Goal: Transaction & Acquisition: Book appointment/travel/reservation

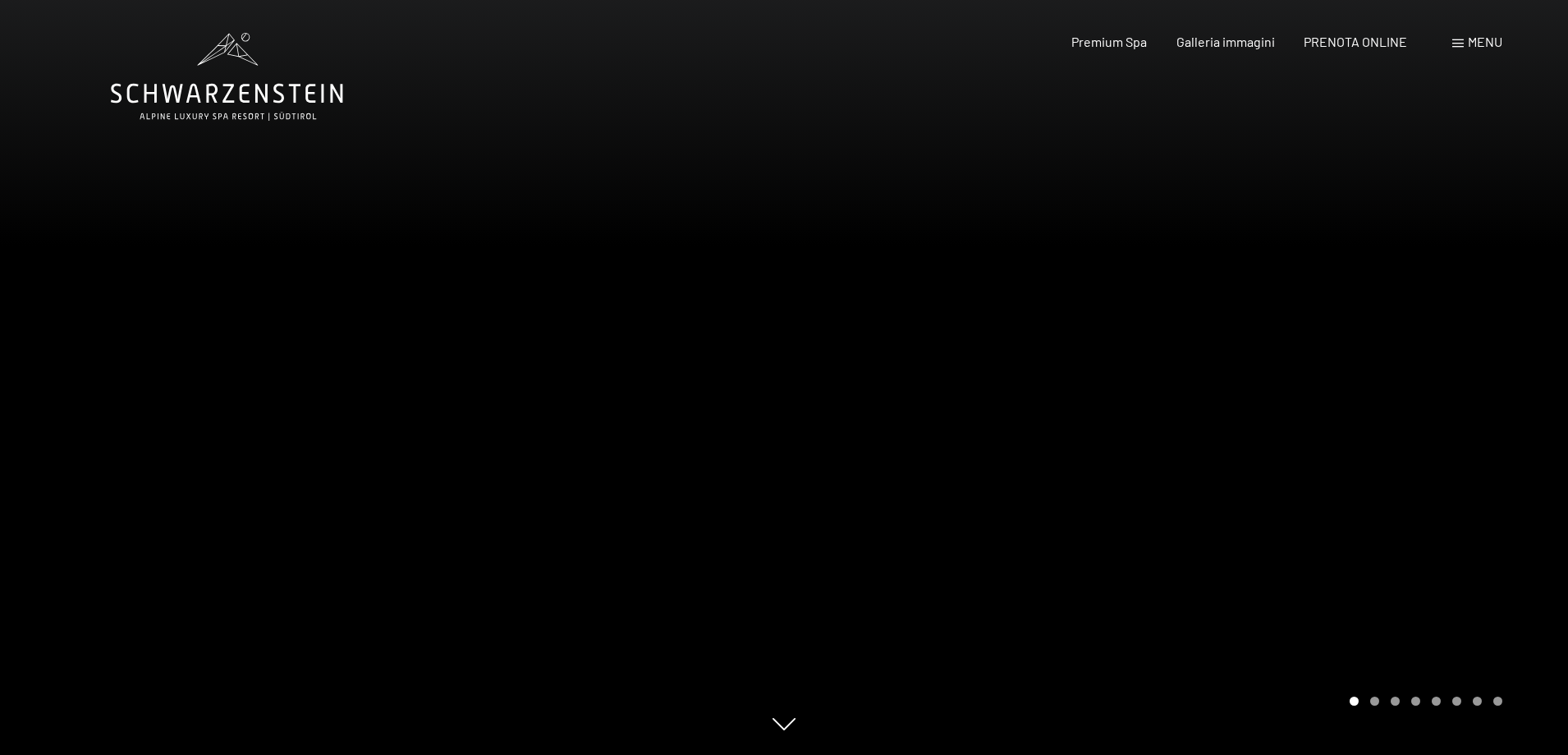
click at [1470, 41] on span "Menu" at bounding box center [1485, 42] width 34 height 15
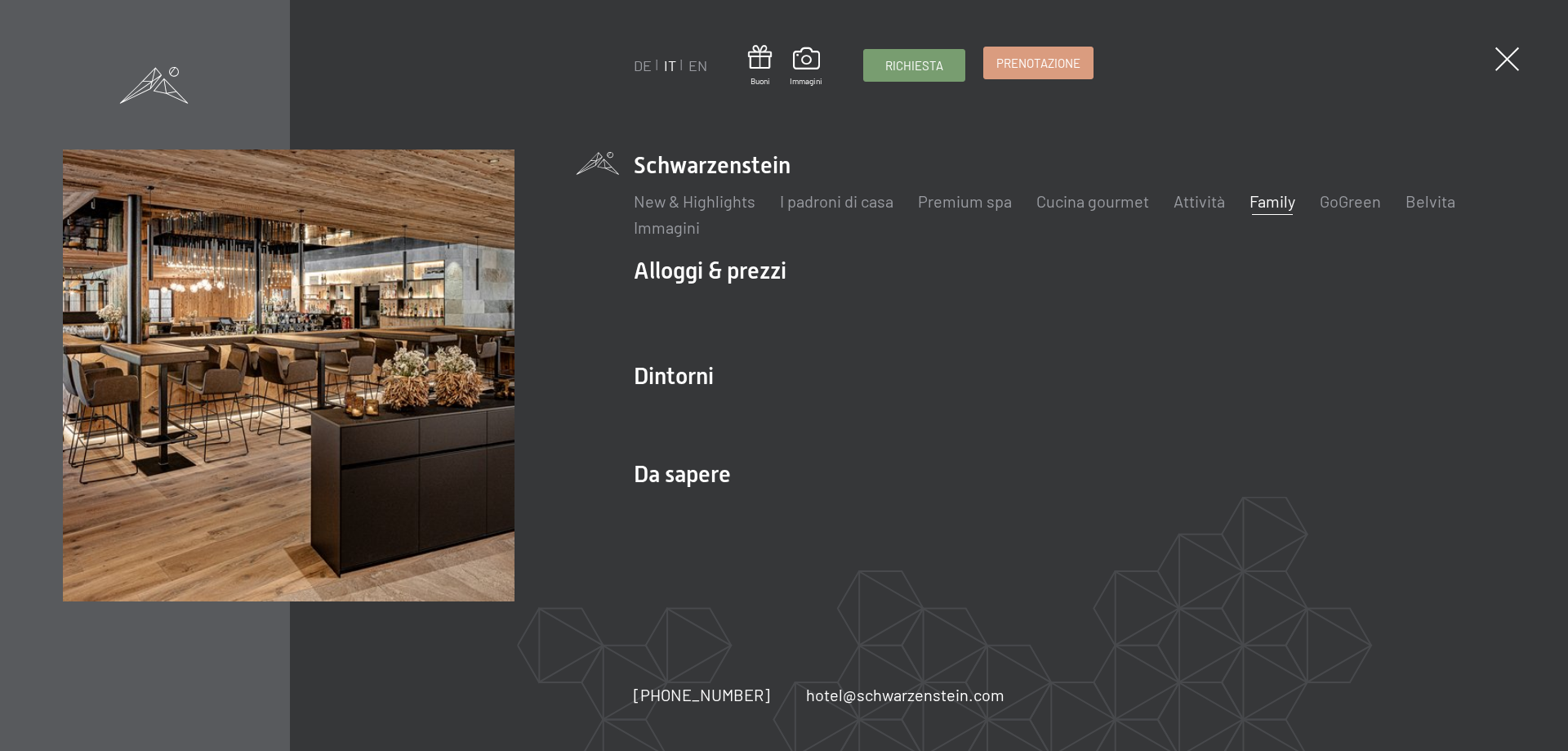
click at [1015, 60] on span "Prenotazione" at bounding box center [1038, 63] width 84 height 17
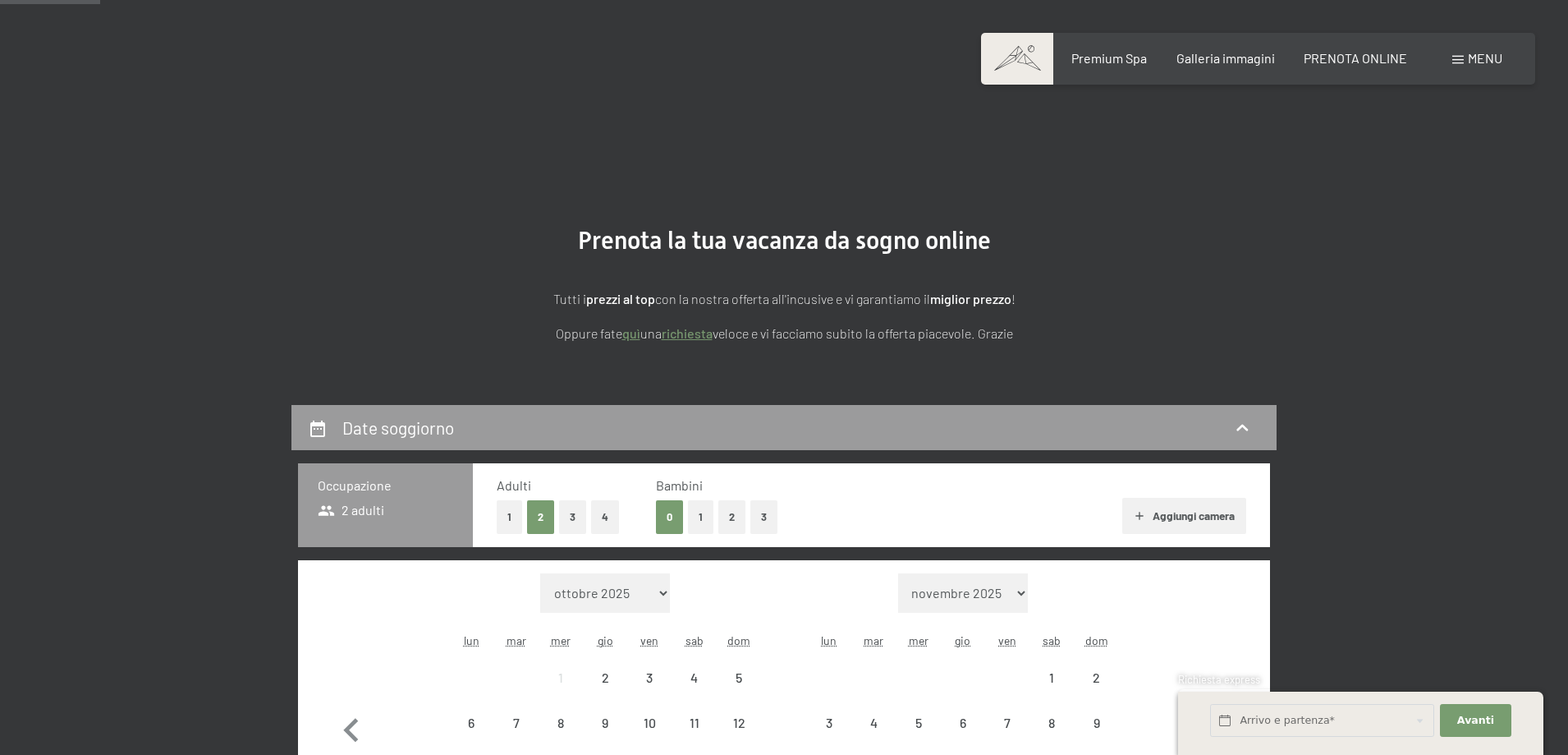
scroll to position [410, 0]
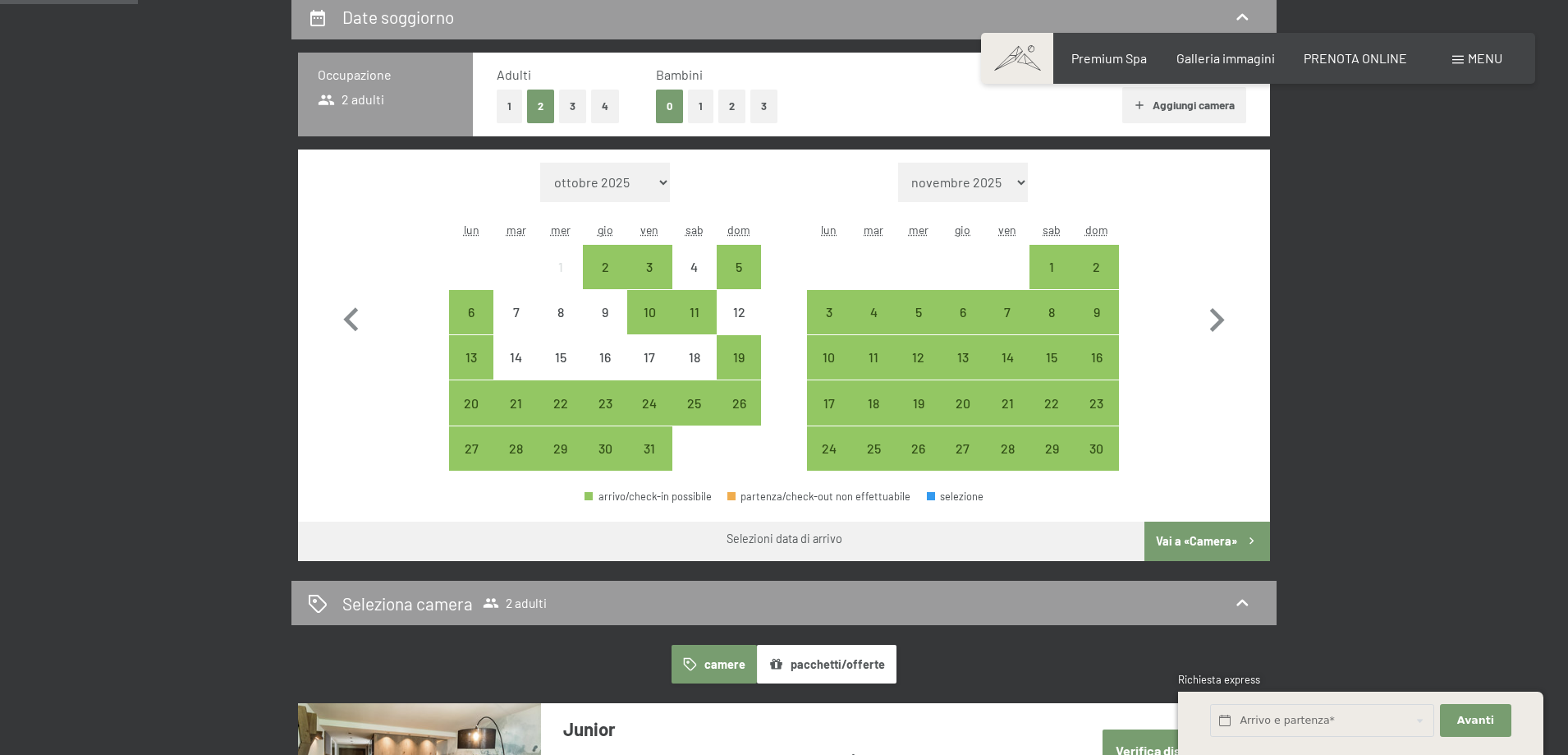
click at [697, 95] on button "1" at bounding box center [700, 106] width 26 height 34
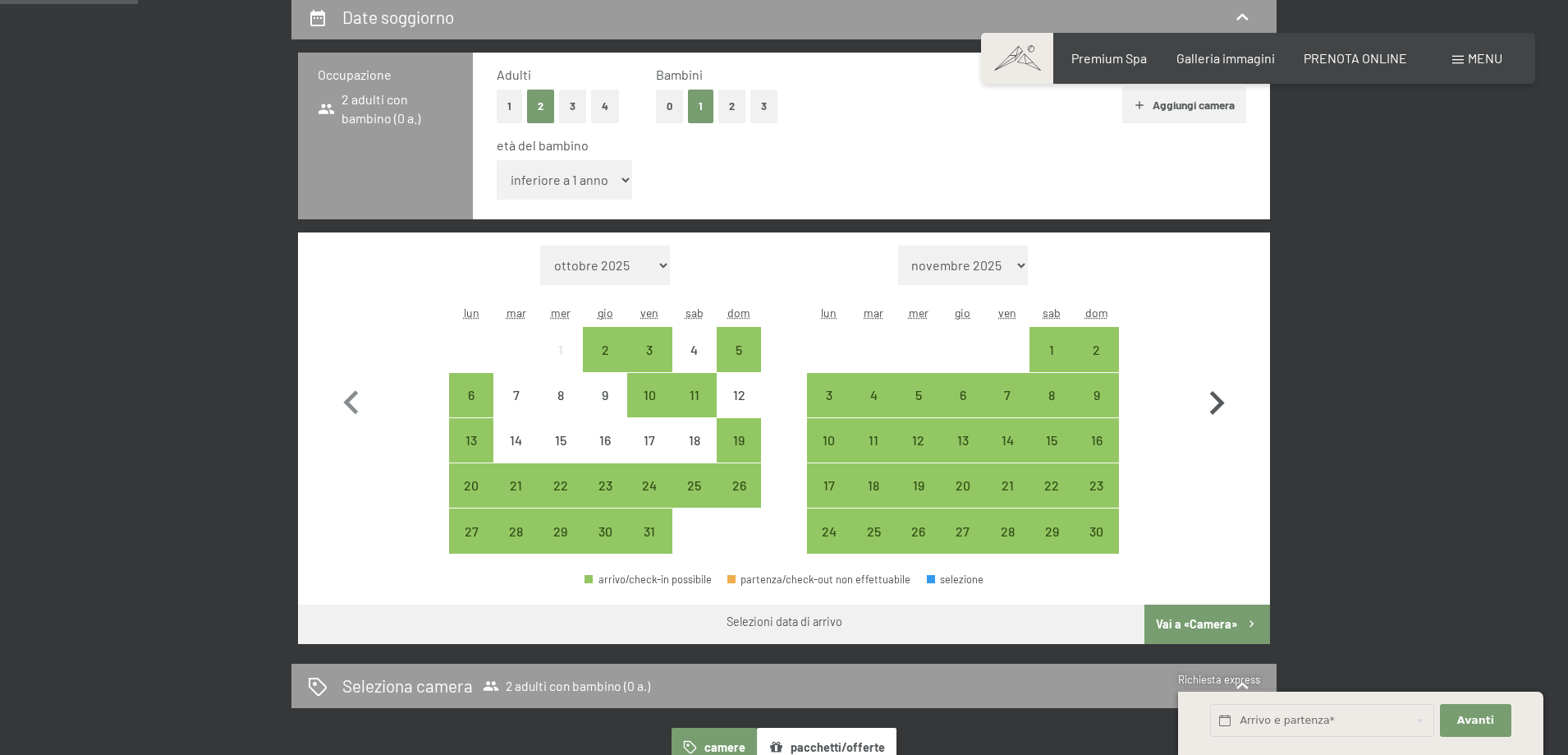
click at [1217, 401] on icon "button" at bounding box center [1216, 403] width 47 height 47
select select "2025-11-01"
select select "2025-12-01"
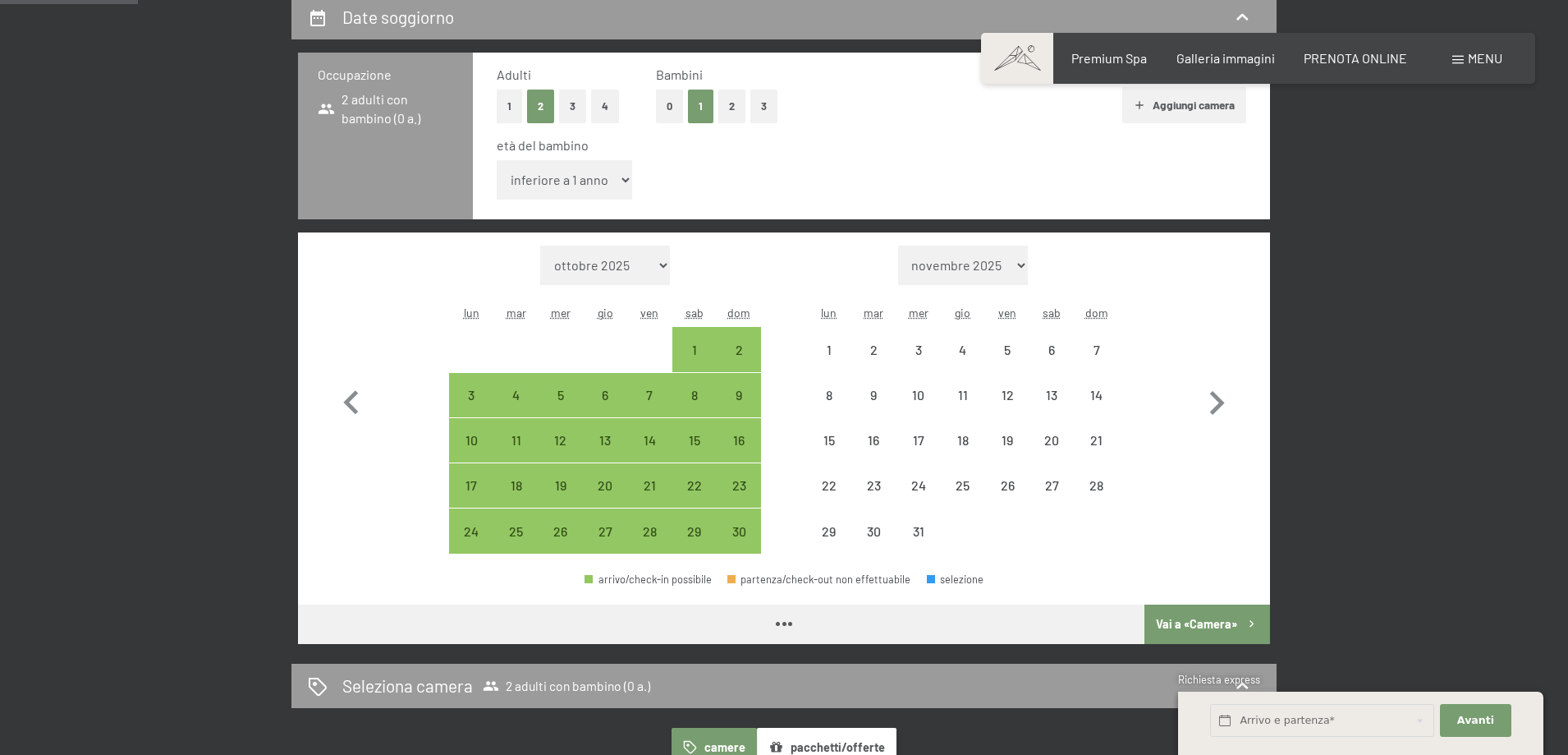
select select "2025-11-01"
select select "2025-12-01"
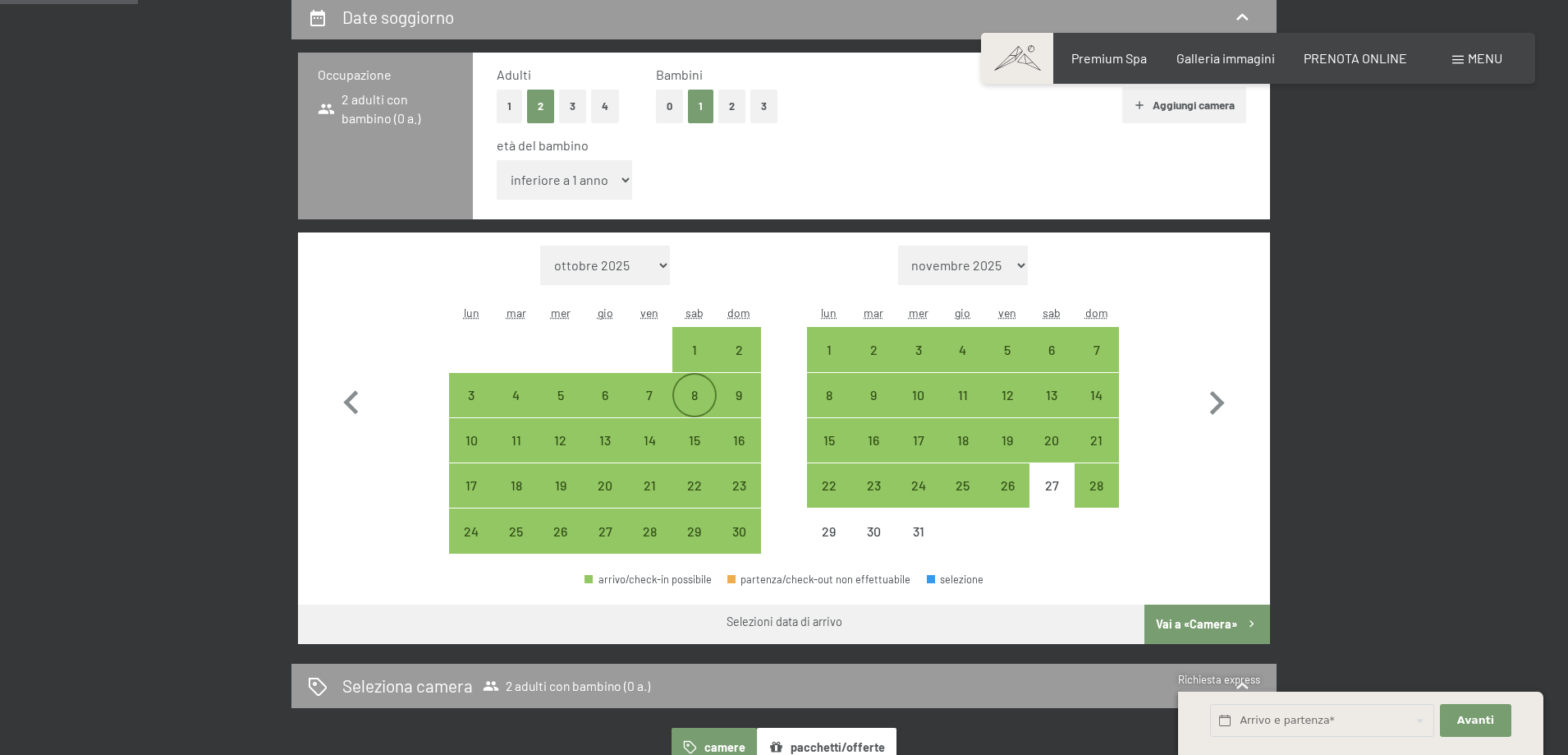
click at [683, 404] on div "8" at bounding box center [694, 408] width 41 height 41
select select "2025-11-01"
select select "2025-12-01"
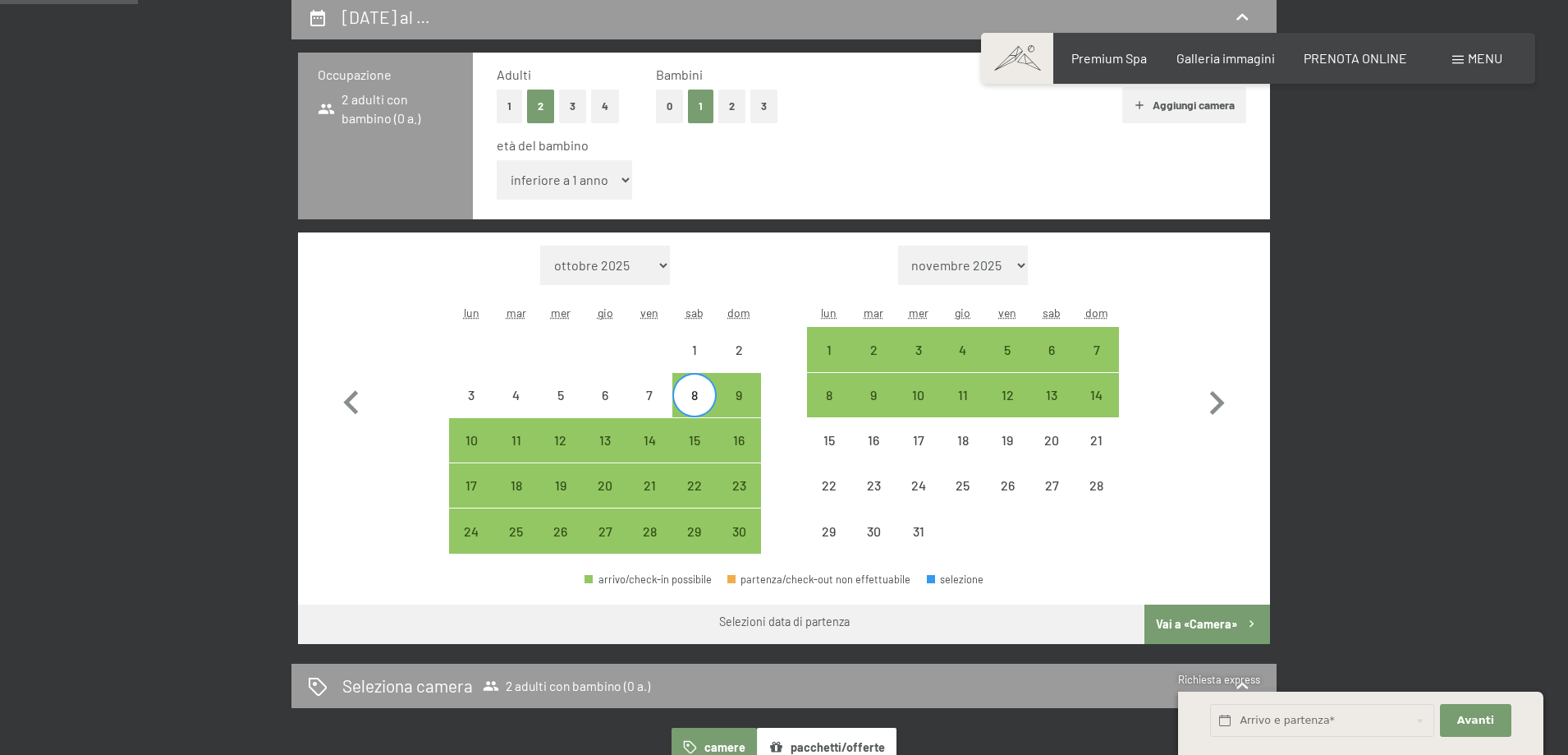
click at [692, 401] on div "8" at bounding box center [694, 408] width 41 height 41
select select "2025-11-01"
select select "2025-12-01"
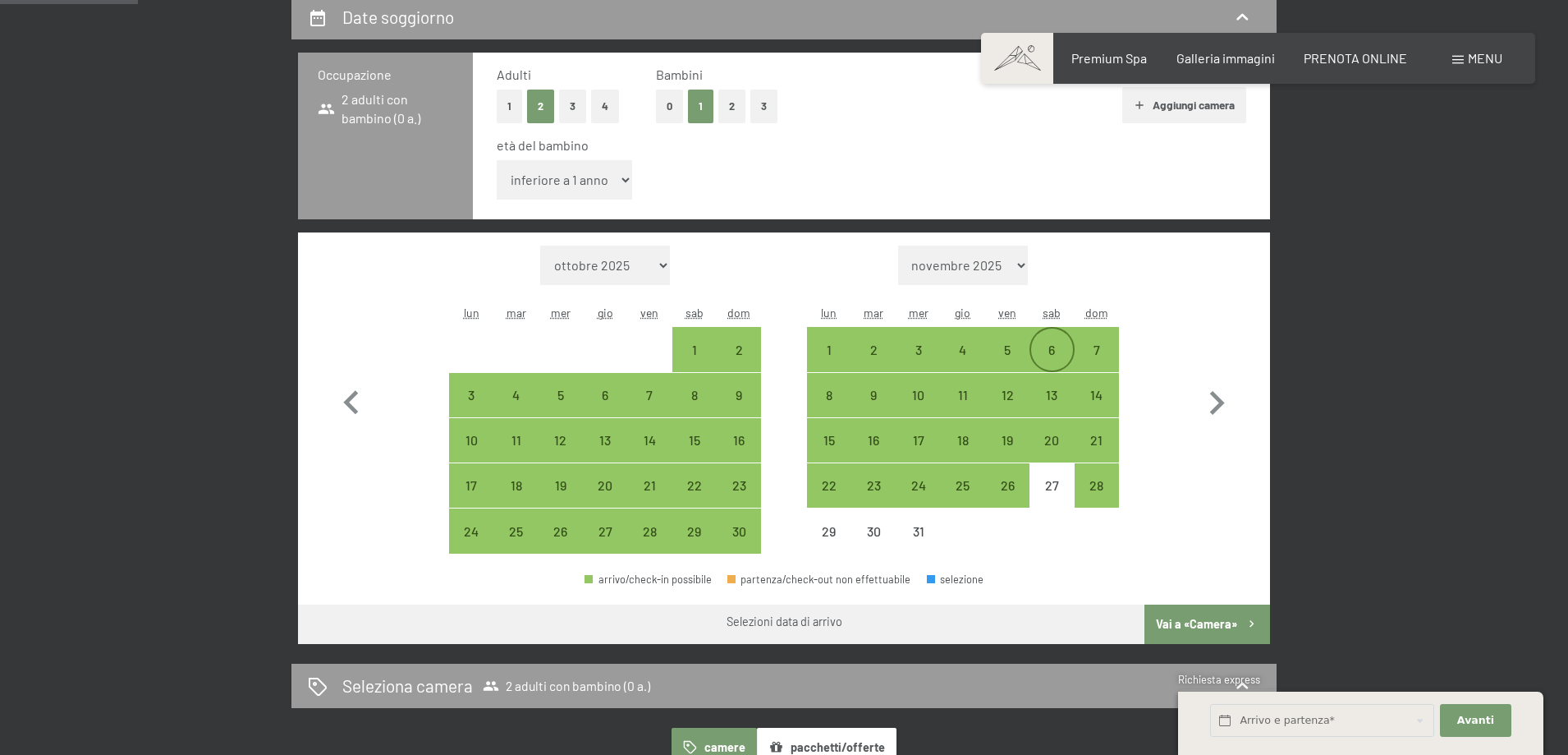
click at [1059, 354] on div "6" at bounding box center [1051, 363] width 41 height 41
select select "2025-11-01"
select select "2025-12-01"
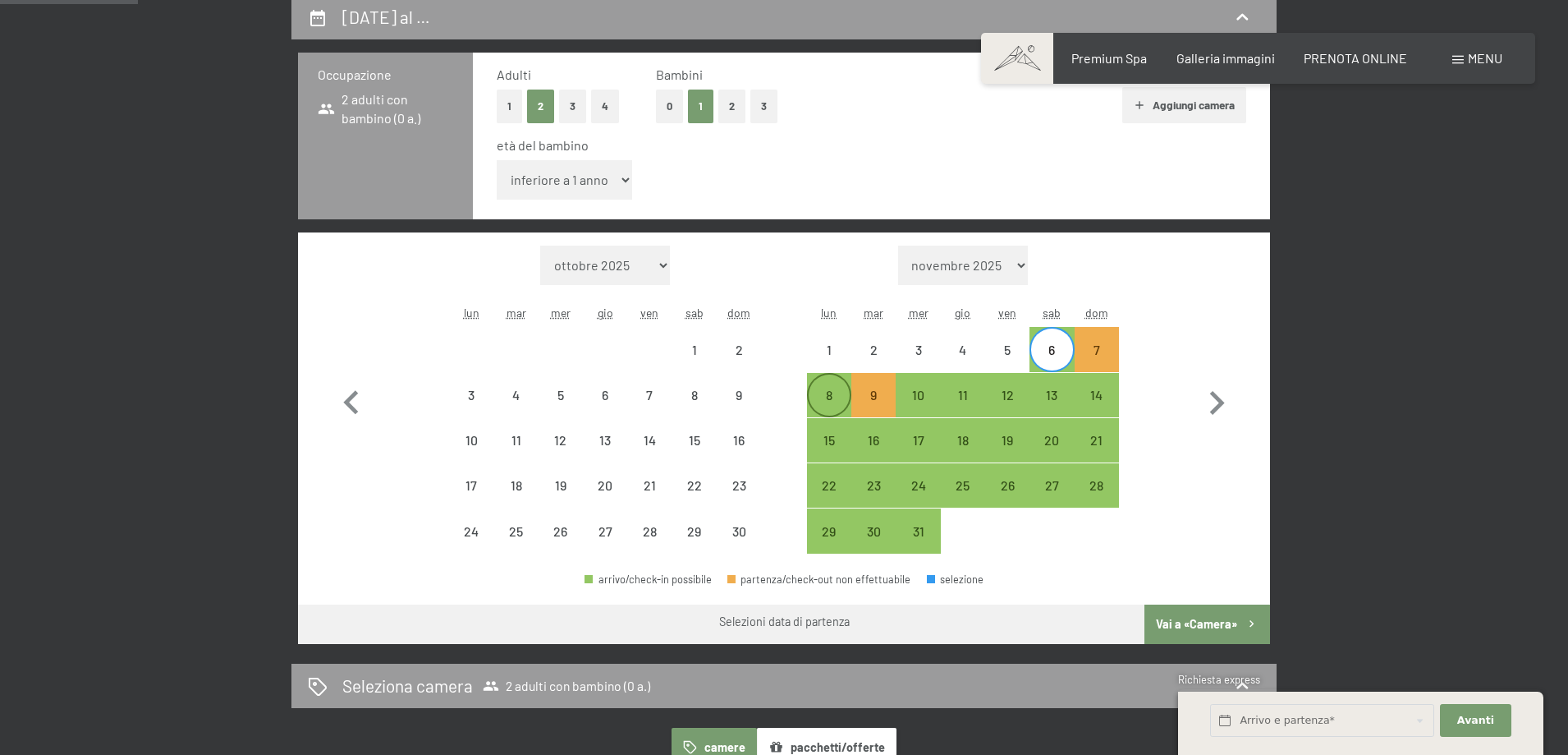
click at [814, 404] on div "8" at bounding box center [829, 408] width 41 height 41
select select "2025-11-01"
select select "2025-12-01"
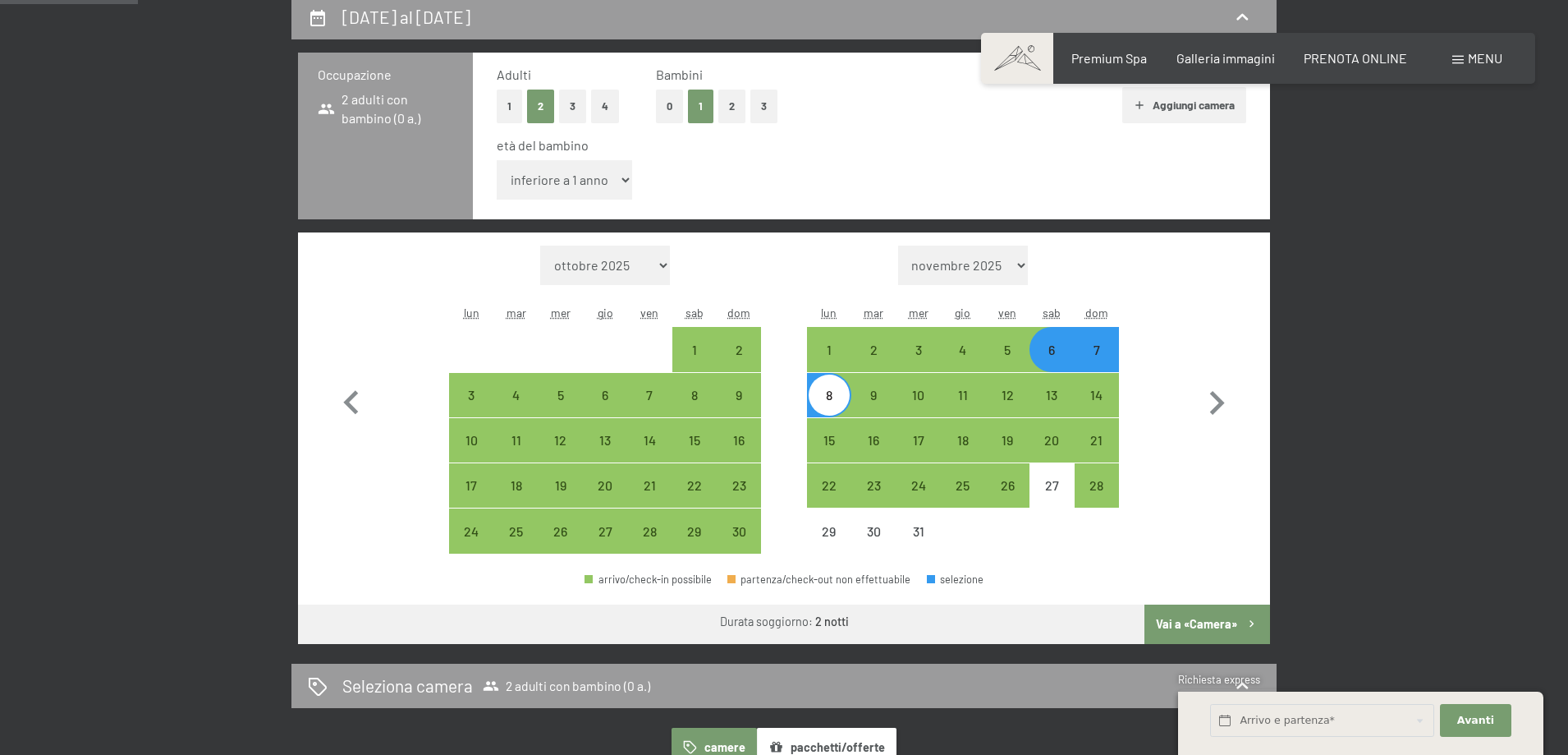
click at [1194, 627] on button "Vai a «Camera»" at bounding box center [1206, 624] width 126 height 40
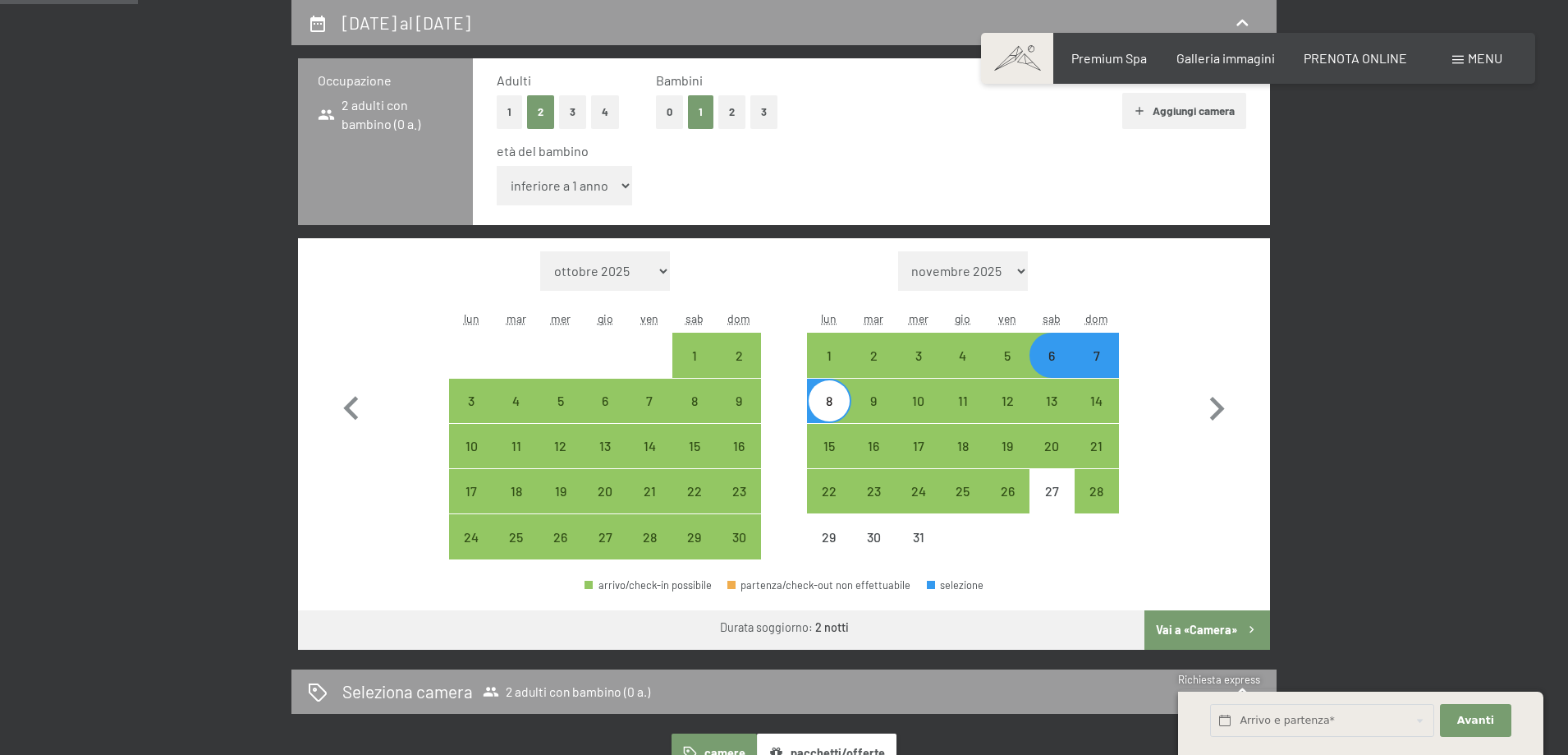
select select "2025-11-01"
select select "2025-12-01"
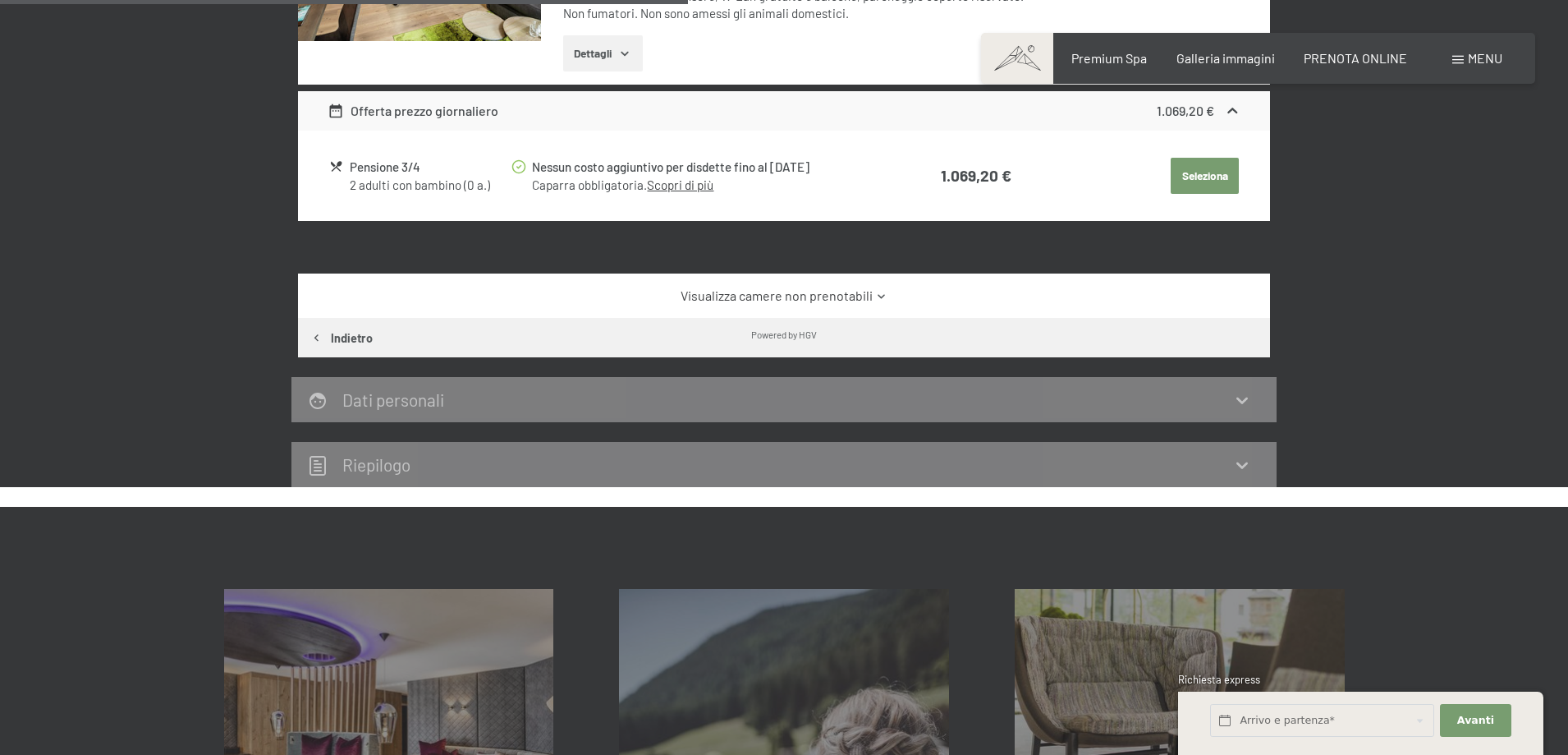
scroll to position [569, 0]
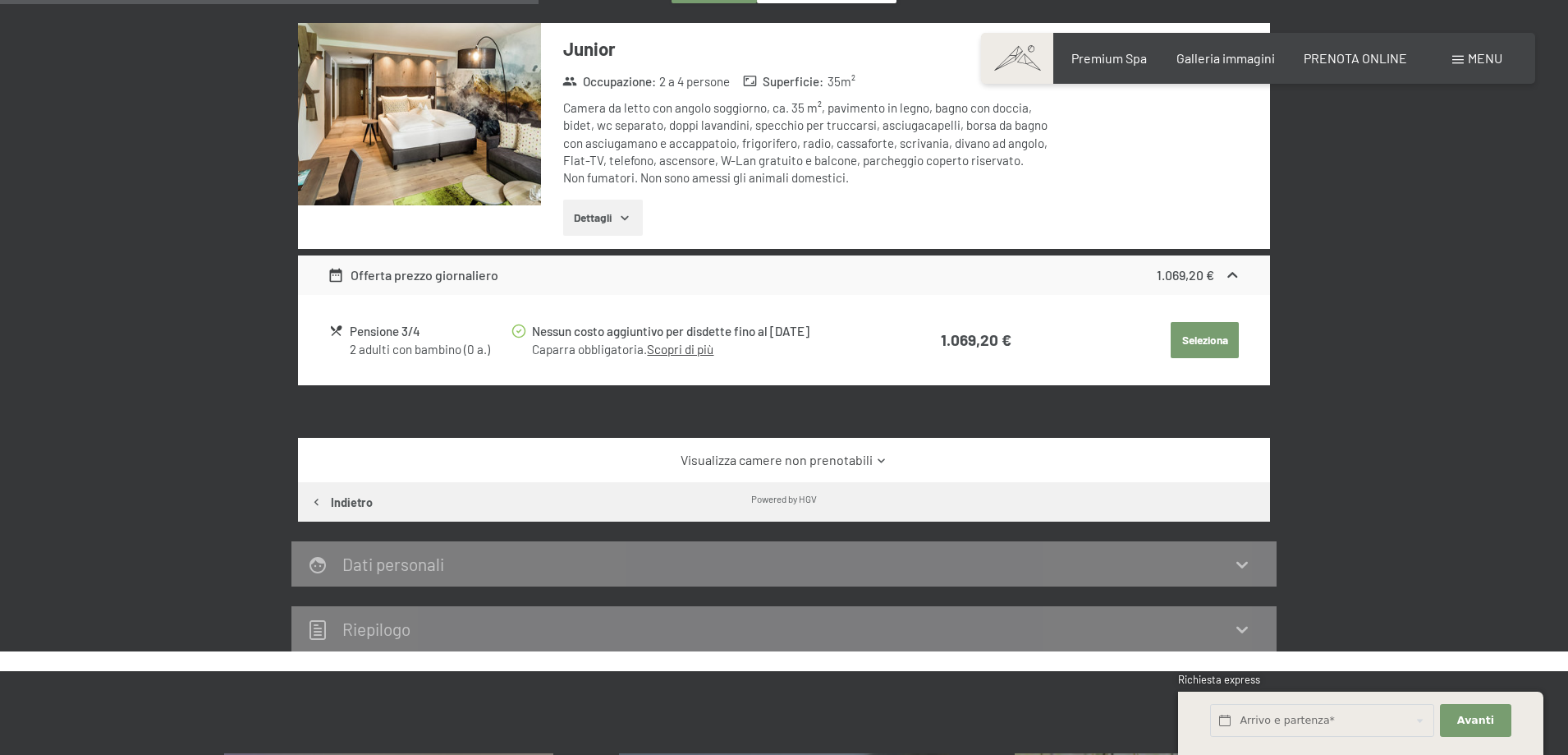
click at [513, 171] on img at bounding box center [419, 114] width 243 height 182
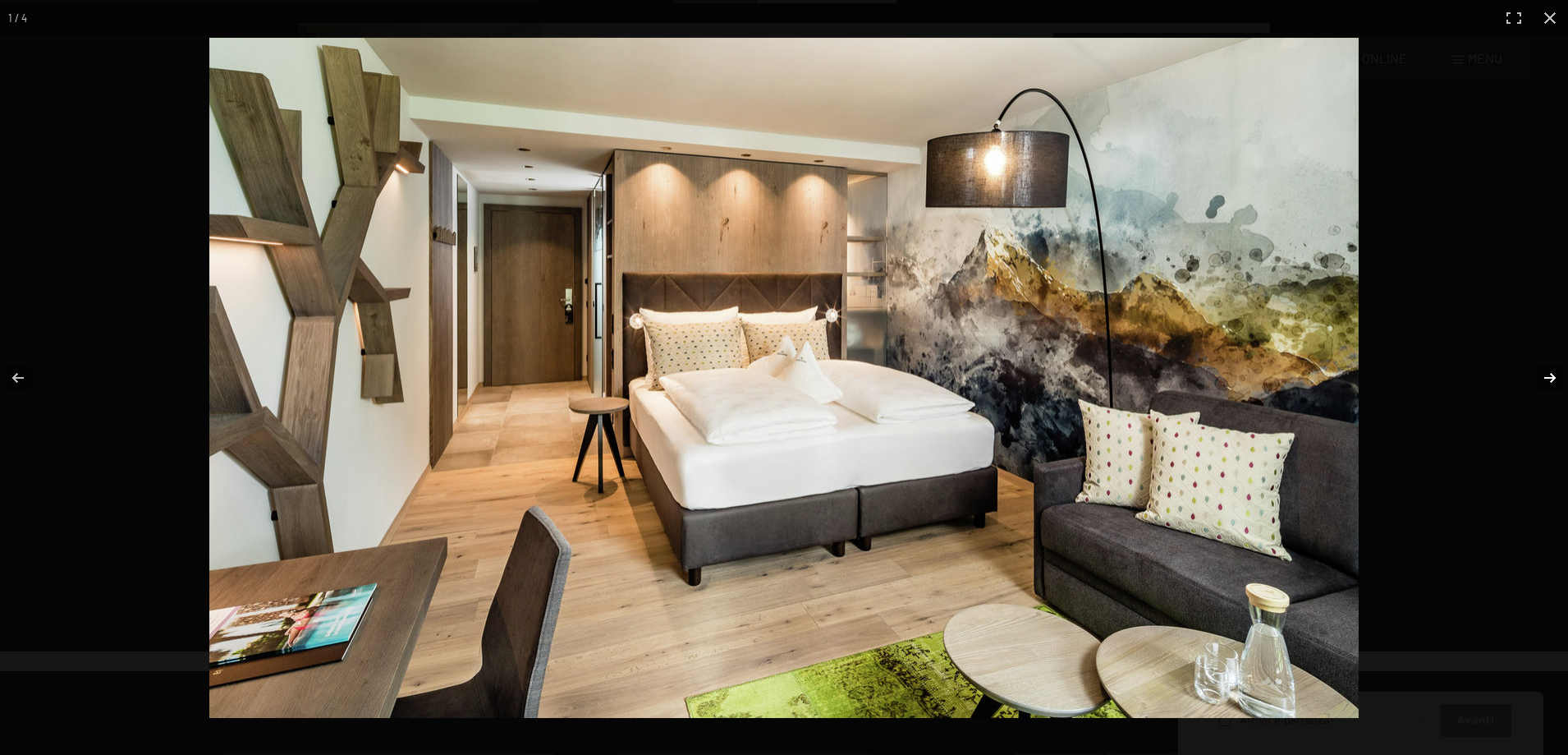
click at [1544, 372] on button "button" at bounding box center [1539, 377] width 58 height 82
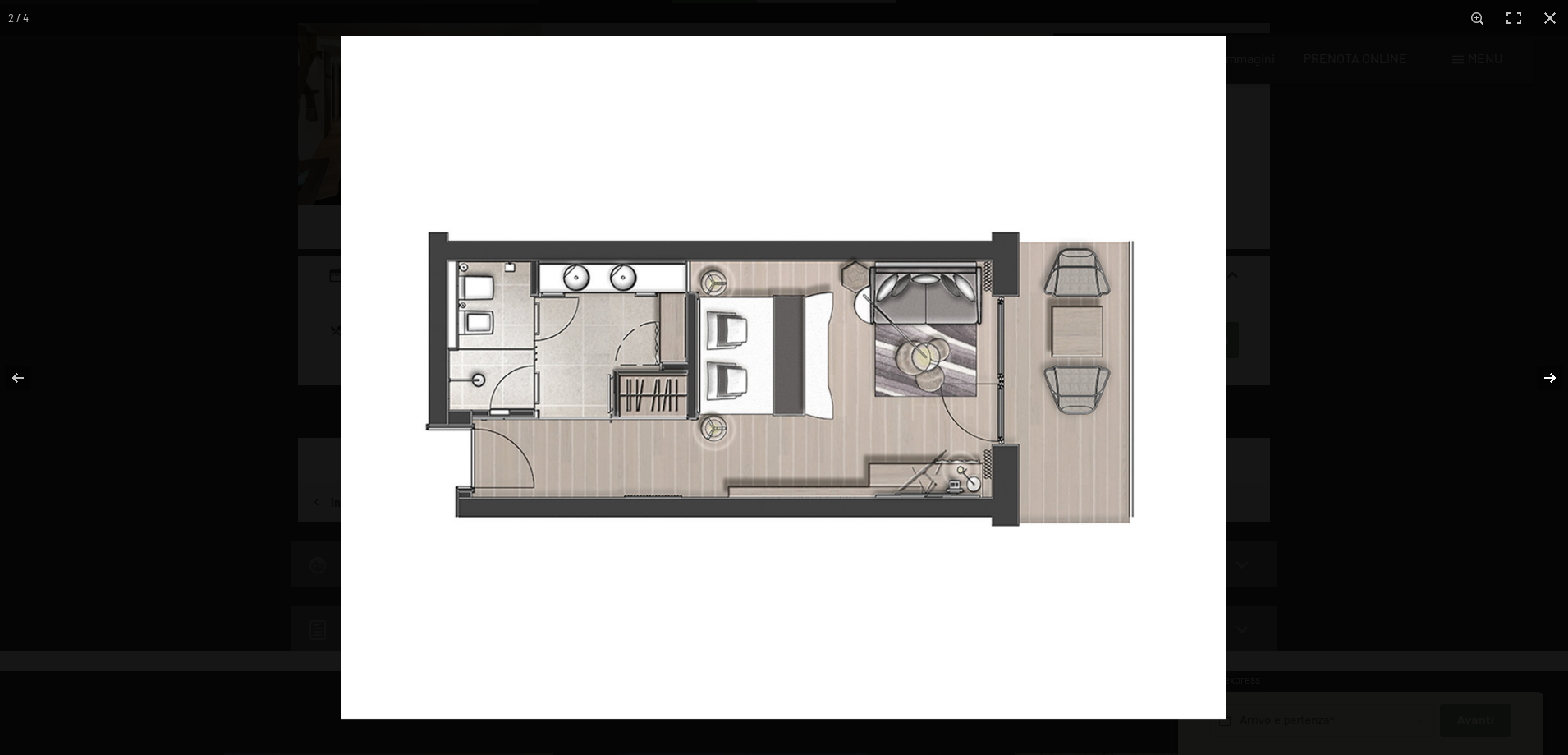
click at [1544, 372] on button "button" at bounding box center [1539, 377] width 58 height 82
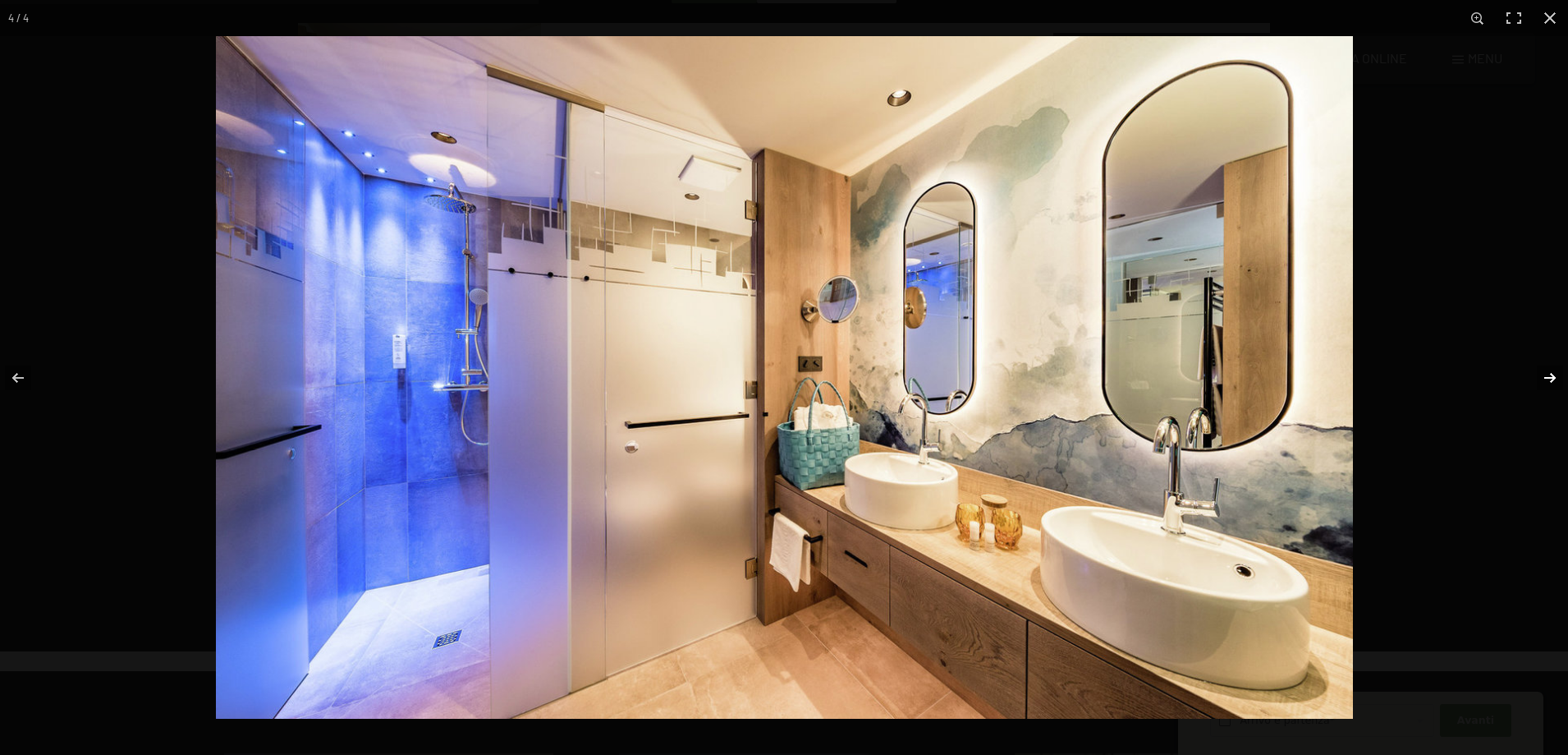
click at [1544, 372] on button "button" at bounding box center [1539, 377] width 58 height 82
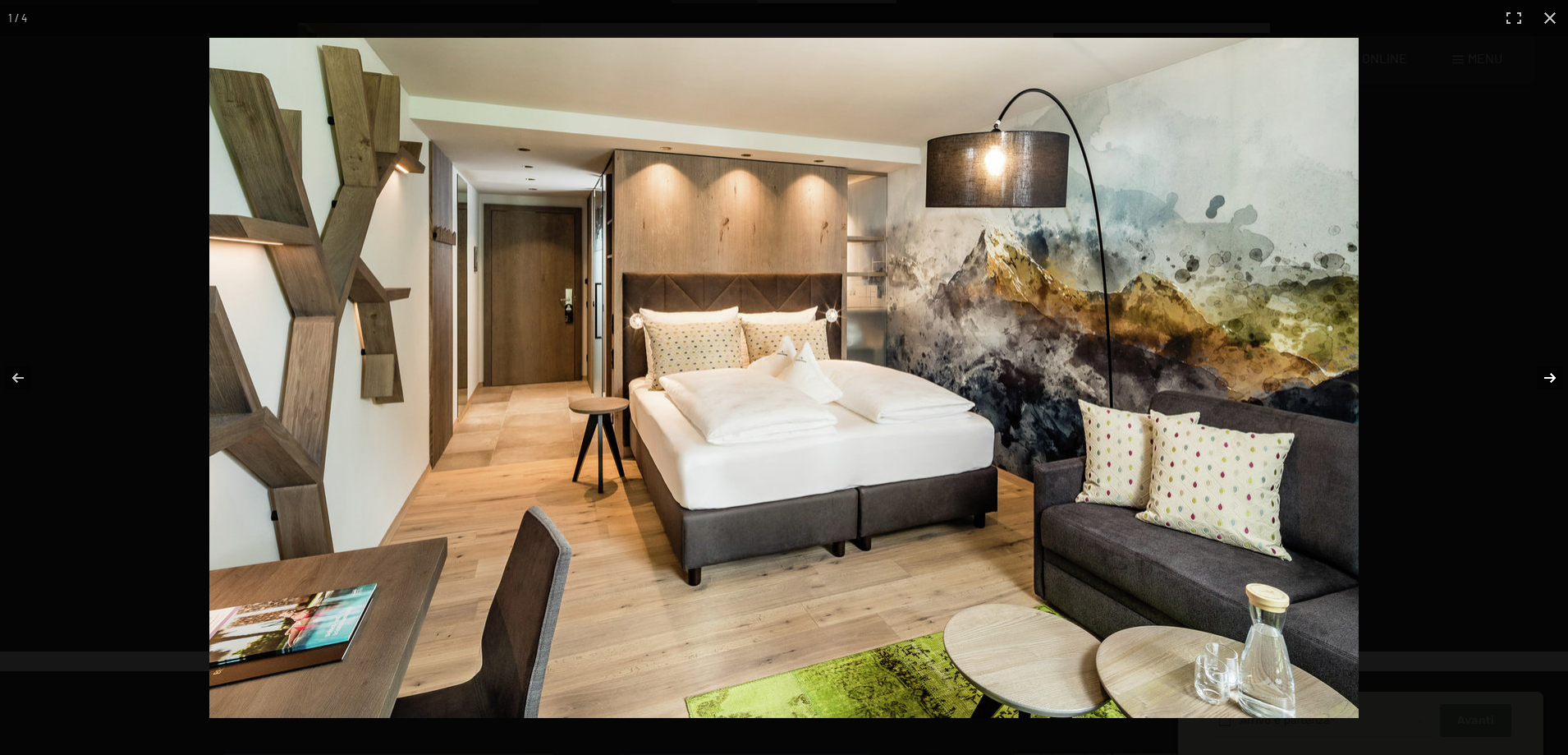
click at [1544, 372] on button "button" at bounding box center [1539, 377] width 58 height 82
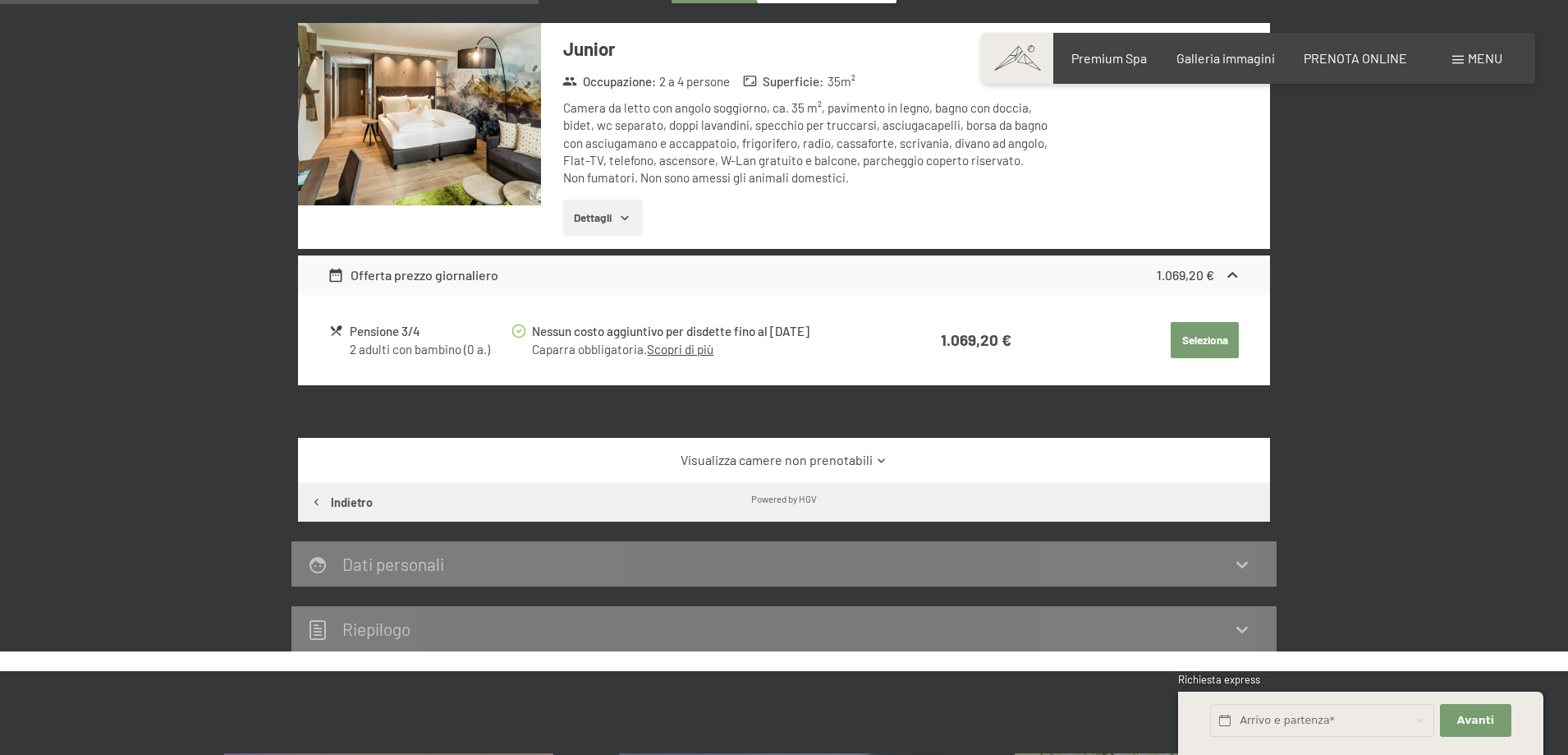
click at [0, 0] on button "button" at bounding box center [0, 0] width 0 height 0
